Goal: Task Accomplishment & Management: Use online tool/utility

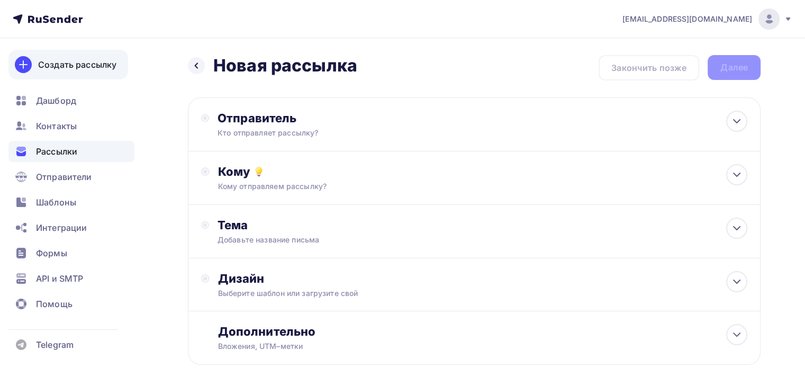
click at [64, 64] on div "Создать рассылку" at bounding box center [77, 64] width 78 height 13
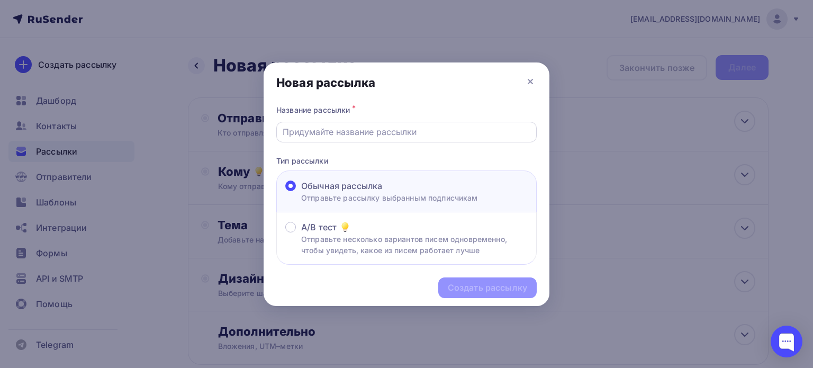
click at [317, 138] on div at bounding box center [406, 132] width 260 height 21
click at [315, 131] on input "text" at bounding box center [407, 131] width 248 height 13
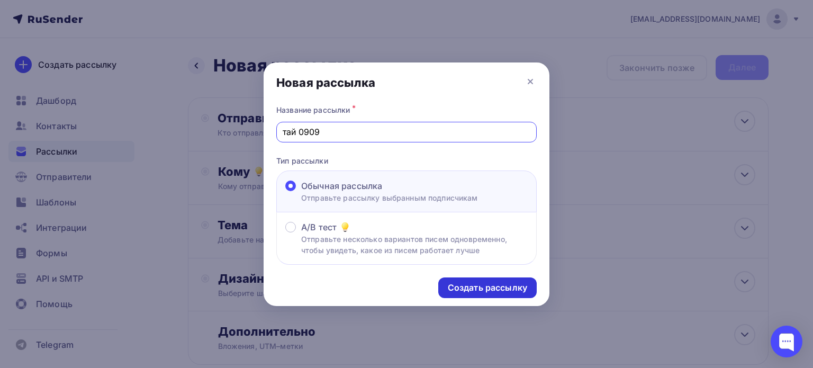
type input "тай 0909"
click at [500, 288] on div "Создать рассылку" at bounding box center [487, 288] width 79 height 12
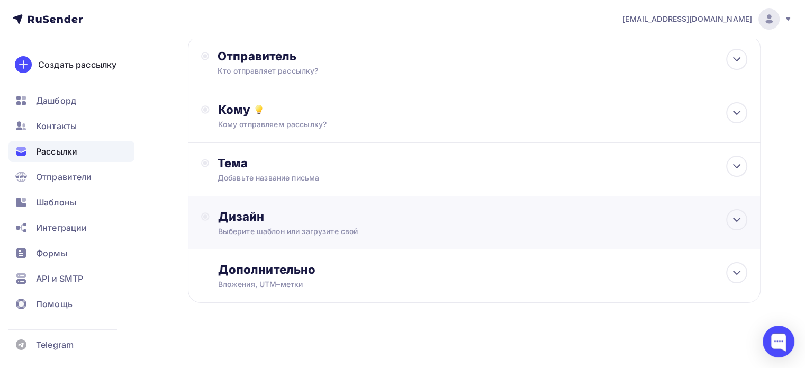
scroll to position [64, 0]
click at [201, 227] on div "Дизайн Выберите шаблон или загрузите свой" at bounding box center [474, 221] width 546 height 28
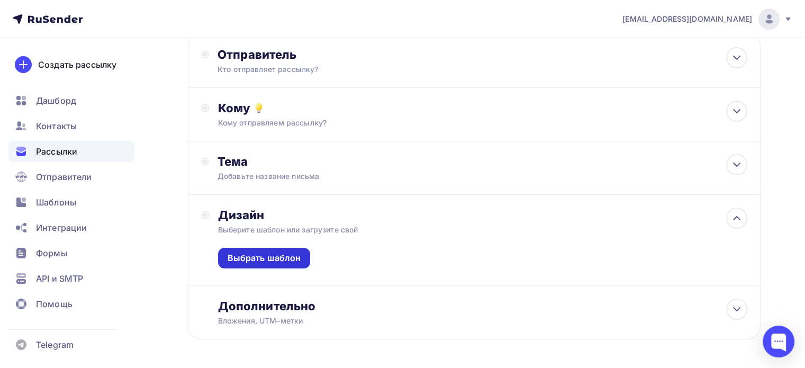
click at [263, 262] on div "Выбрать шаблон" at bounding box center [265, 258] width 74 height 12
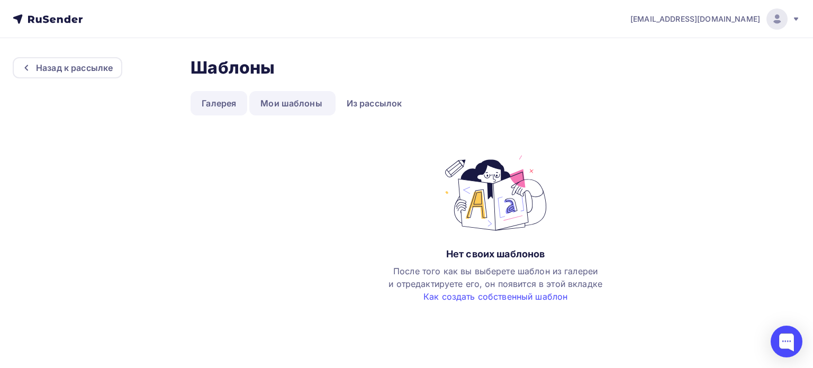
click at [220, 103] on link "Галерея" at bounding box center [219, 103] width 57 height 24
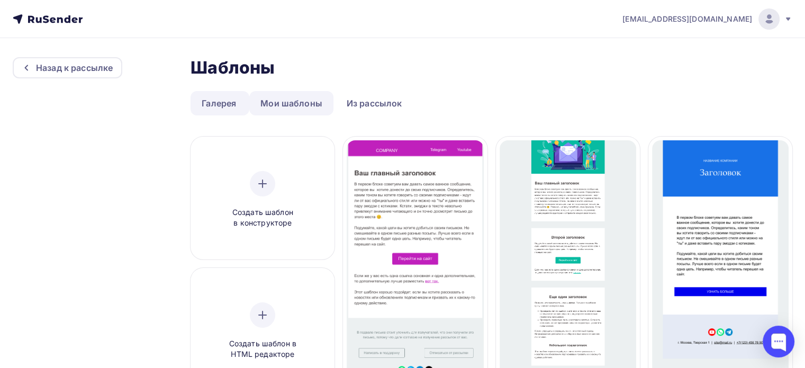
click at [277, 94] on link "Мои шаблоны" at bounding box center [291, 103] width 84 height 24
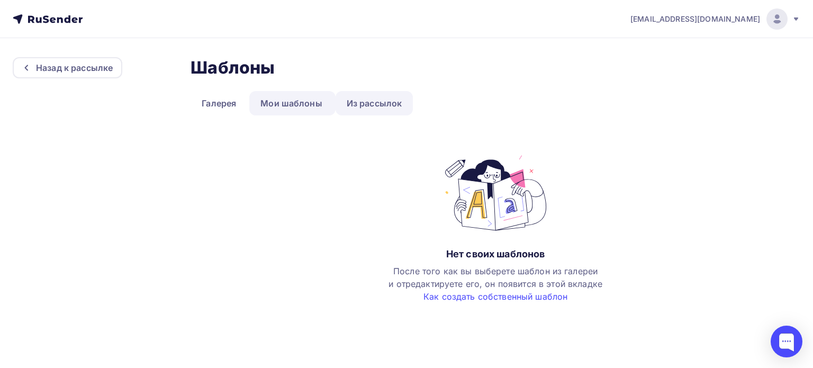
click at [383, 101] on link "Из рассылок" at bounding box center [375, 103] width 78 height 24
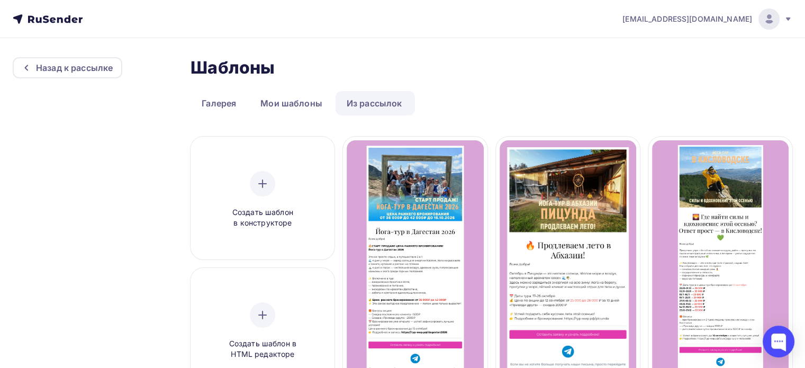
scroll to position [53, 0]
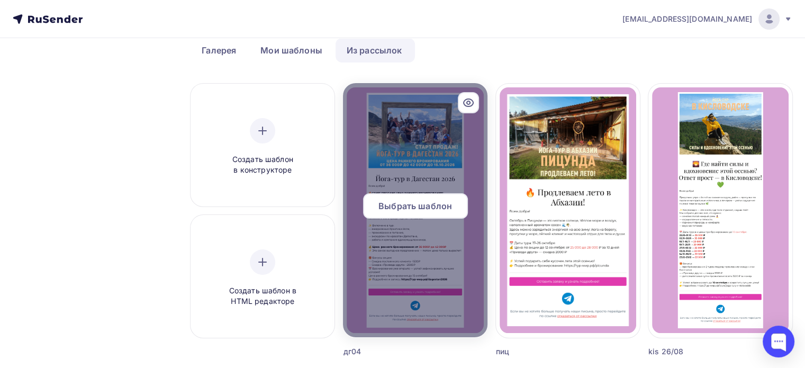
click at [407, 120] on div at bounding box center [415, 210] width 144 height 254
click at [406, 203] on span "Выбрать шаблон" at bounding box center [415, 206] width 74 height 13
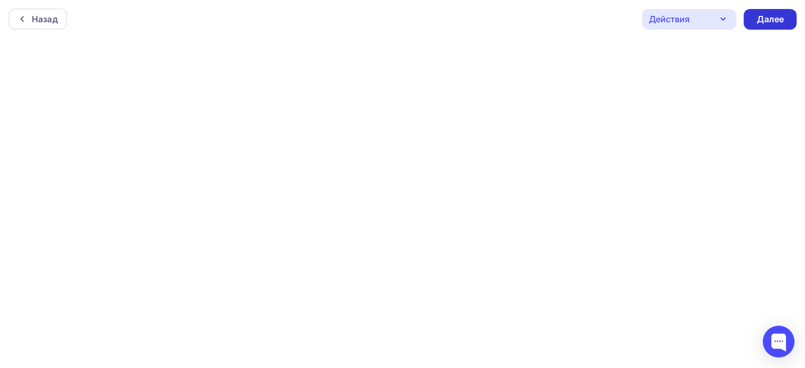
click at [777, 22] on div "Далее" at bounding box center [770, 19] width 28 height 12
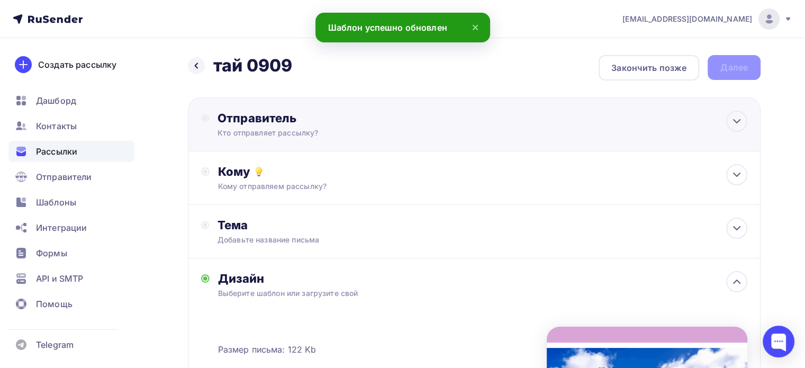
click at [214, 121] on div "Отправитель Кто отправляет рассылку? Email * Выберите отправителя [EMAIL_ADDRES…" at bounding box center [324, 125] width 246 height 28
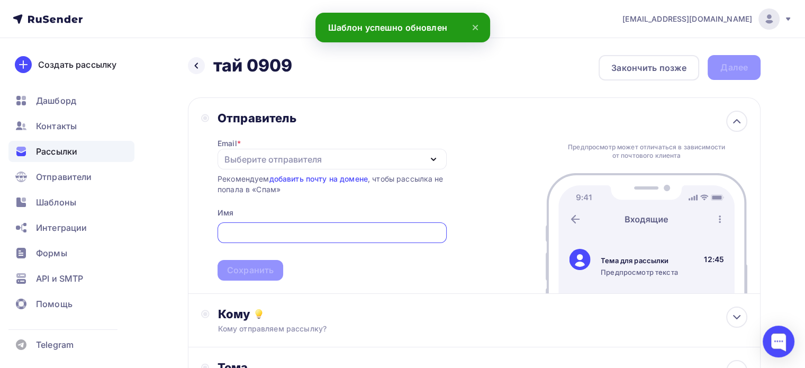
click at [249, 162] on div "Выберите отправителя" at bounding box center [272, 159] width 97 height 13
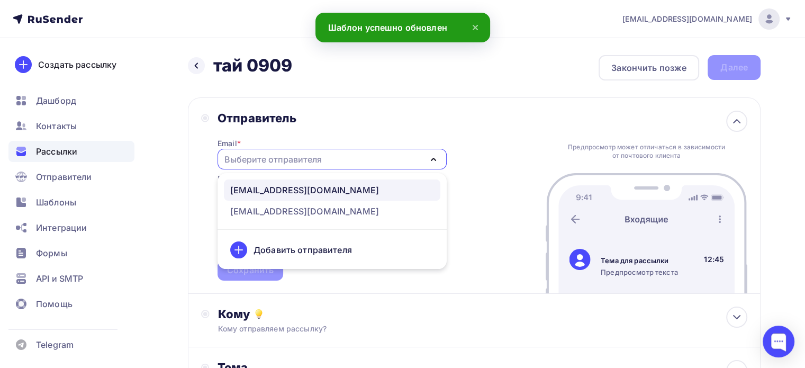
click at [278, 191] on div "[EMAIL_ADDRESS][DOMAIN_NAME]" at bounding box center [304, 190] width 149 height 13
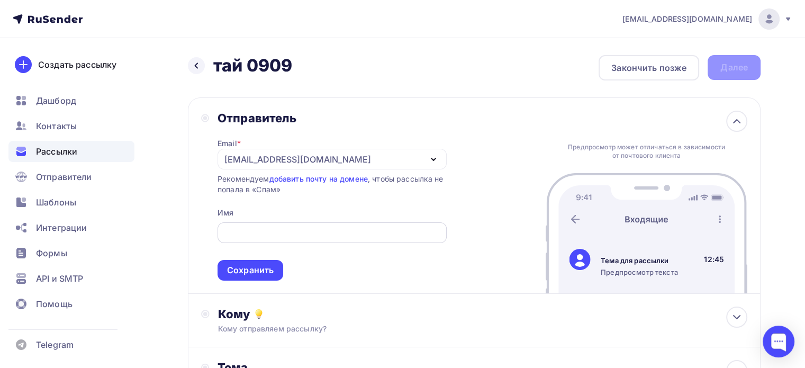
click at [282, 227] on input "text" at bounding box center [331, 233] width 217 height 13
type input "ТУР МИР"
click at [237, 275] on div "Сохранить" at bounding box center [250, 270] width 47 height 12
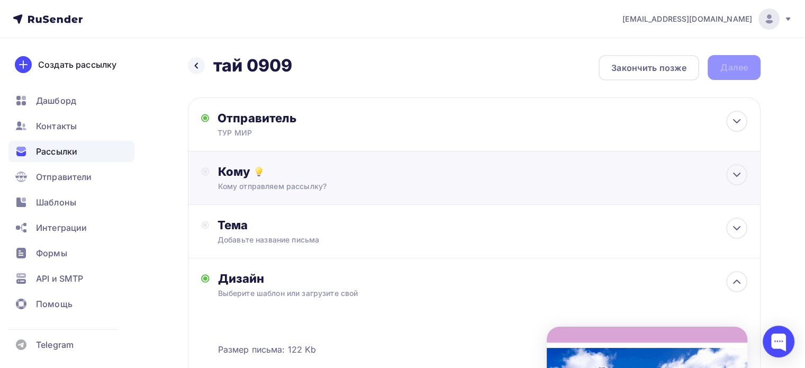
click at [241, 185] on div "Кому отправляем рассылку?" at bounding box center [456, 186] width 476 height 11
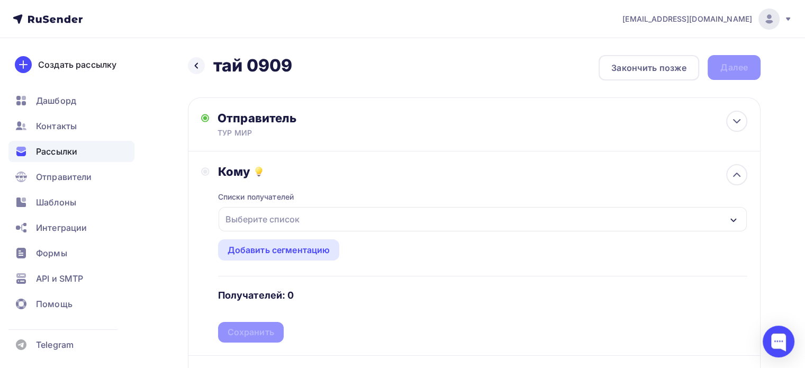
click at [287, 220] on div "Выберите список" at bounding box center [262, 219] width 83 height 19
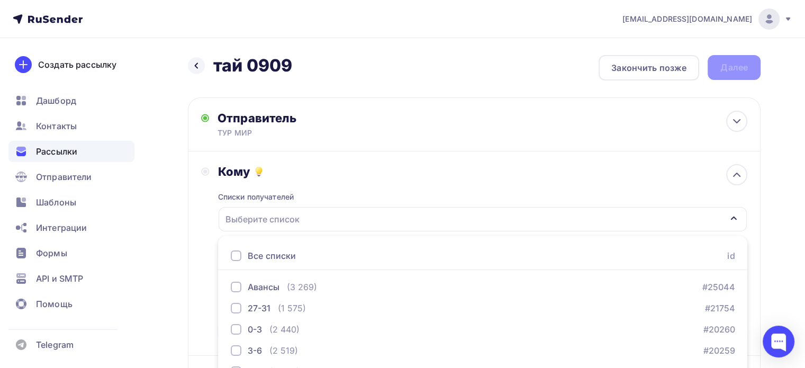
scroll to position [141, 0]
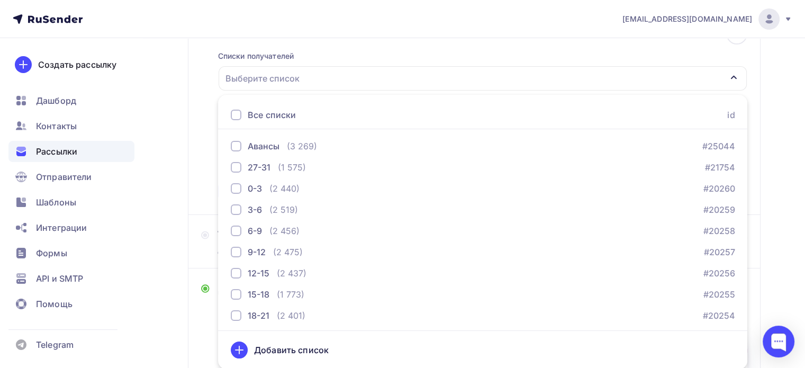
click at [237, 115] on div at bounding box center [236, 115] width 11 height 11
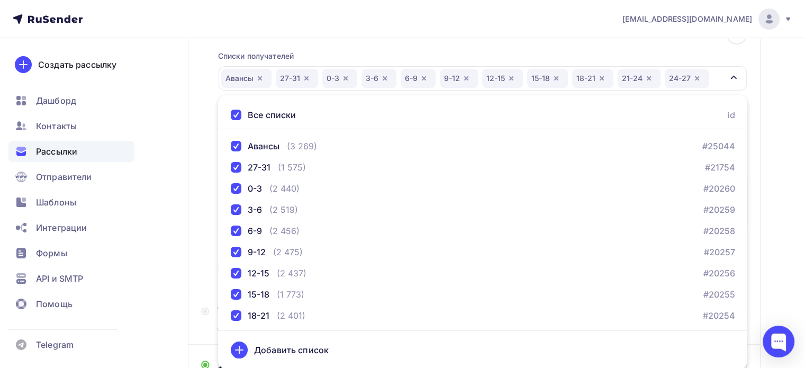
click at [762, 133] on div "Назад тай 0909 тай 0909 Закончить позже Далее Отправитель ТУР МИР Email * [EMAI…" at bounding box center [402, 298] width 805 height 803
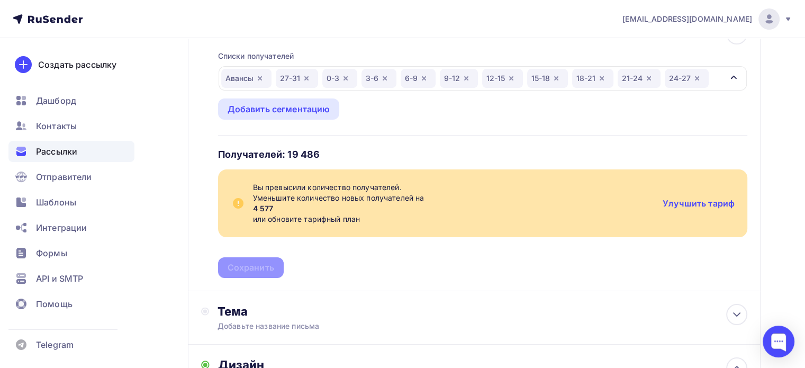
click at [344, 77] on icon "button" at bounding box center [346, 78] width 4 height 4
click at [690, 74] on div "Авансы 27-31 3-6 6-9 9-12 12-15 15-18 18-21 21-24 24-27" at bounding box center [483, 78] width 528 height 24
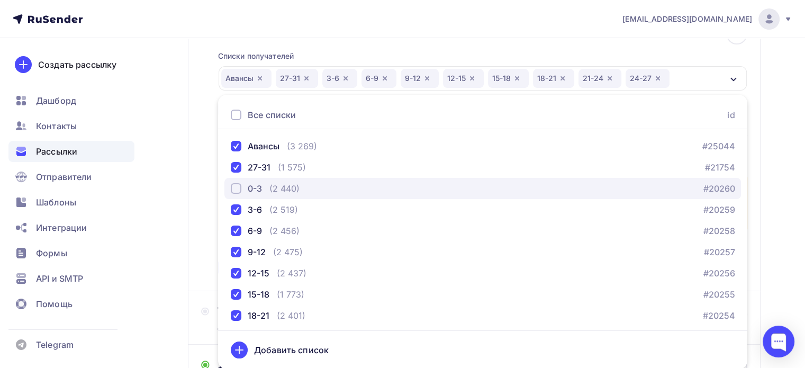
click at [238, 186] on div "button" at bounding box center [236, 188] width 11 height 11
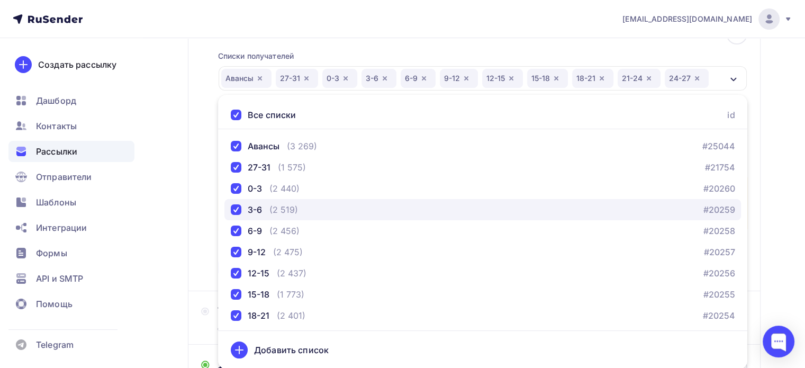
click at [238, 211] on div "button" at bounding box center [236, 209] width 11 height 11
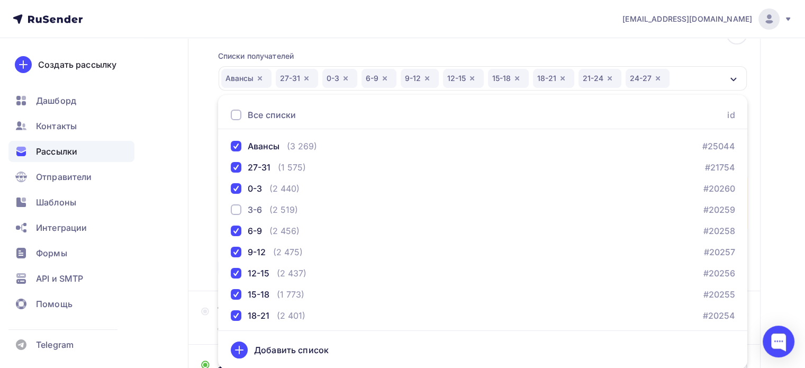
click at [779, 83] on div "Назад тай 0909 тай 0909 Закончить позже Далее Отправитель ТУР МИР Email * [EMAI…" at bounding box center [402, 298] width 805 height 803
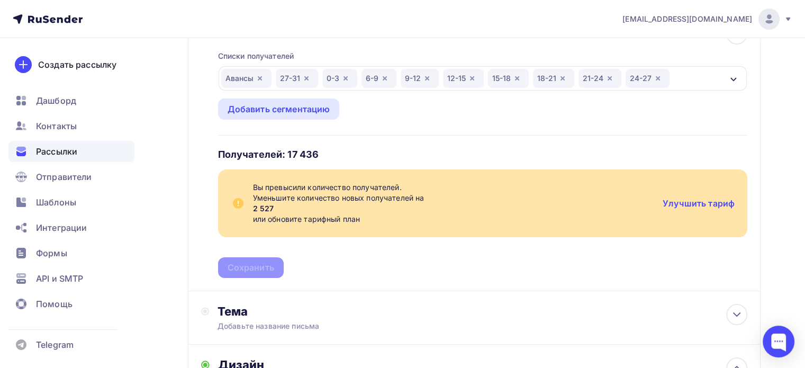
click at [389, 78] on div "6-9" at bounding box center [379, 78] width 35 height 19
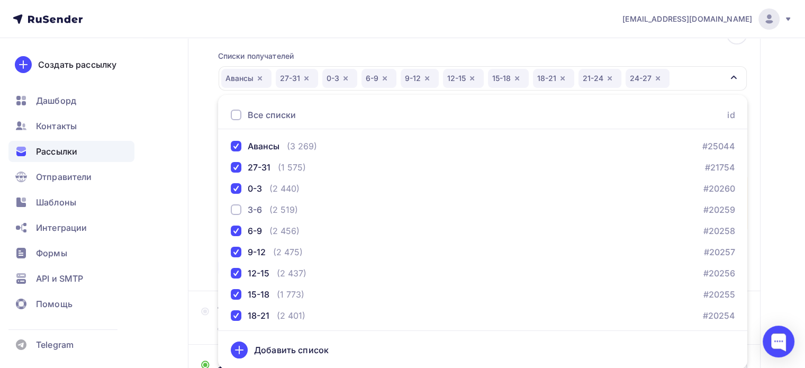
click at [768, 91] on div "Назад тай 0909 тай 0909 Закончить позже Далее Отправитель ТУР МИР Email * [EMAI…" at bounding box center [402, 298] width 805 height 803
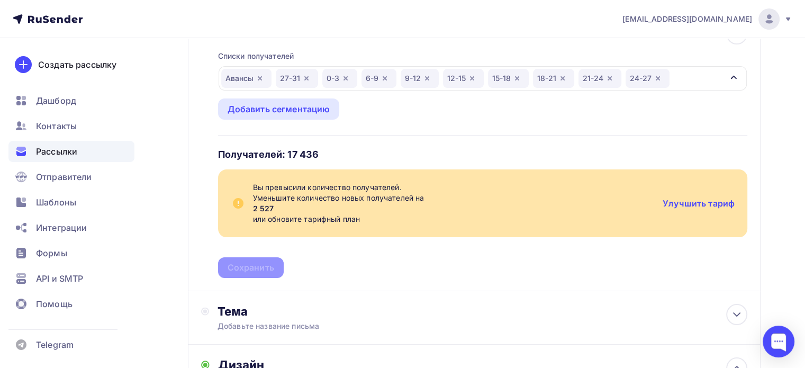
click at [384, 79] on icon "button" at bounding box center [385, 78] width 8 height 8
click at [384, 80] on icon "button" at bounding box center [388, 78] width 8 height 8
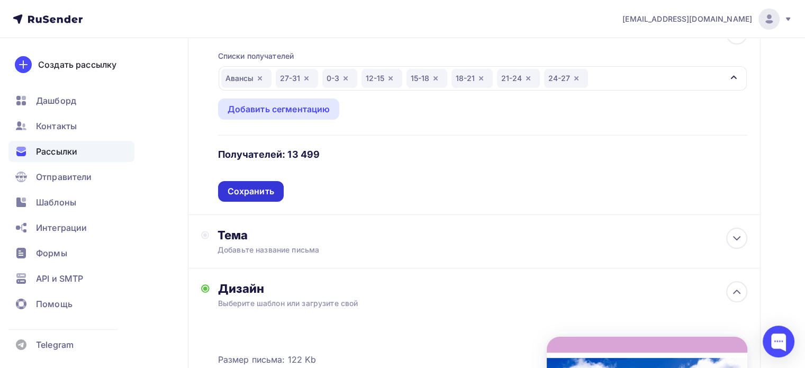
click at [263, 189] on div "Сохранить" at bounding box center [251, 191] width 47 height 12
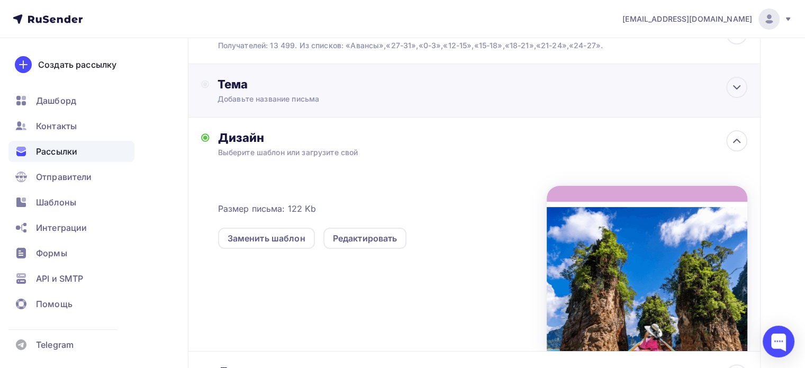
click at [220, 82] on div "Тема" at bounding box center [322, 84] width 209 height 15
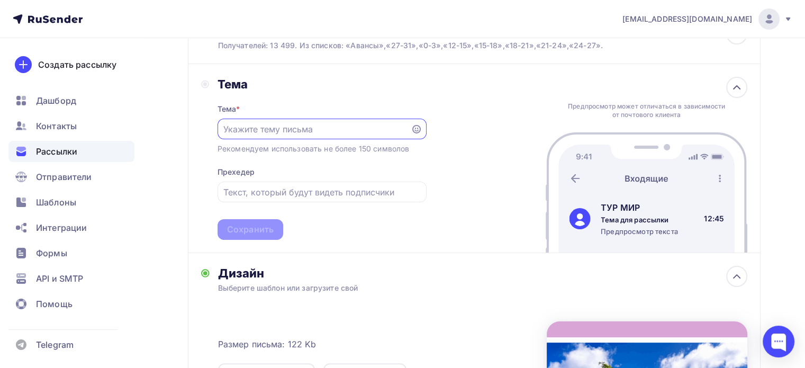
scroll to position [0, 0]
click at [271, 124] on input "text" at bounding box center [313, 129] width 181 height 13
click at [271, 124] on input "Йога тур Таиланд!" at bounding box center [313, 129] width 181 height 13
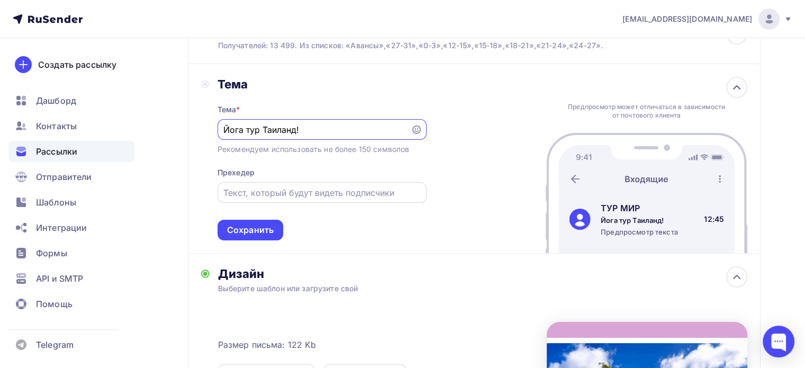
type input "Йога тур Таиланд!"
click at [264, 192] on input "text" at bounding box center [321, 192] width 197 height 13
paste input "Йога тур Таиланд!"
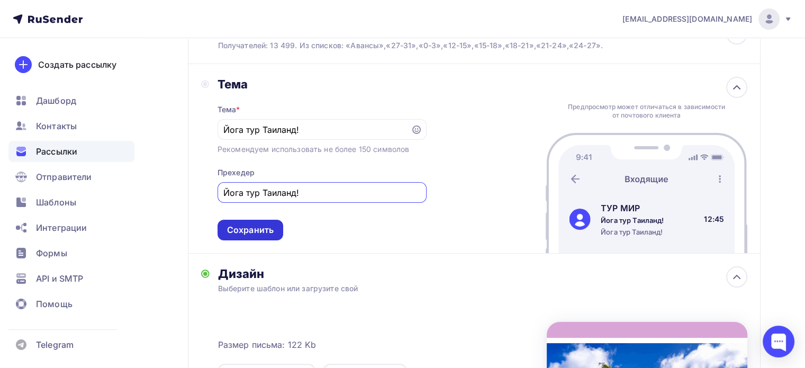
type input "Йога тур Таиланд!"
click at [245, 226] on div "Сохранить" at bounding box center [250, 230] width 47 height 12
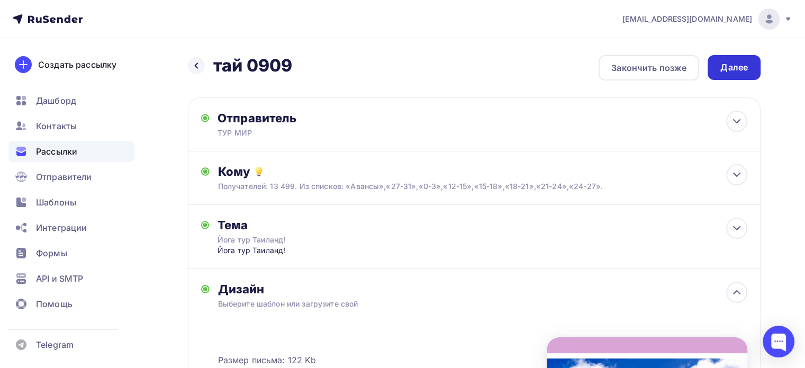
click at [744, 72] on div "Далее" at bounding box center [734, 67] width 28 height 12
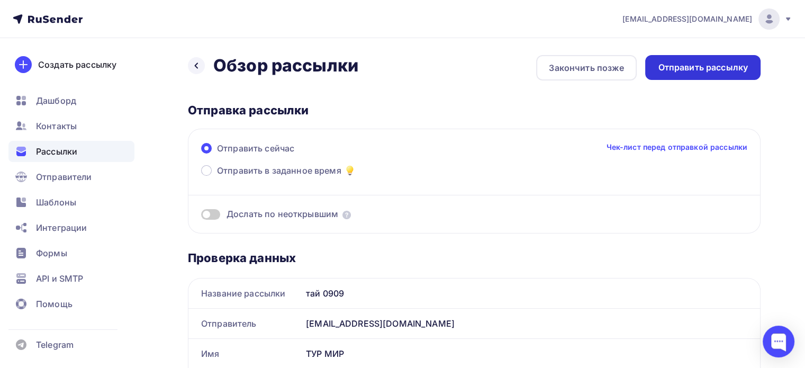
click at [689, 74] on div "Отправить рассылку" at bounding box center [702, 67] width 115 height 25
